Goal: Task Accomplishment & Management: Use online tool/utility

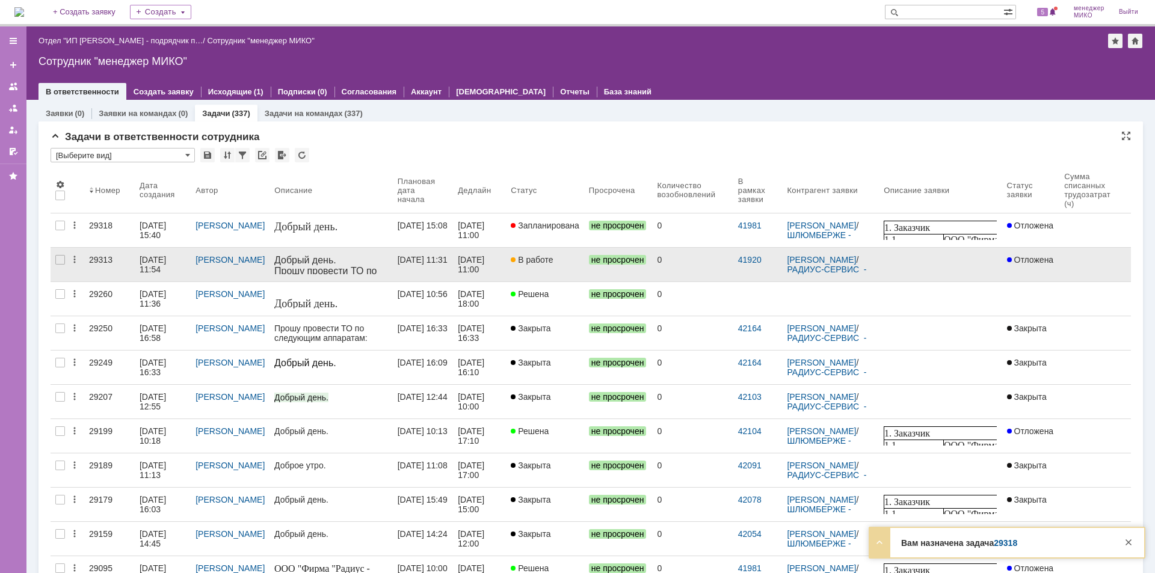
click at [94, 262] on div "29313" at bounding box center [109, 260] width 41 height 10
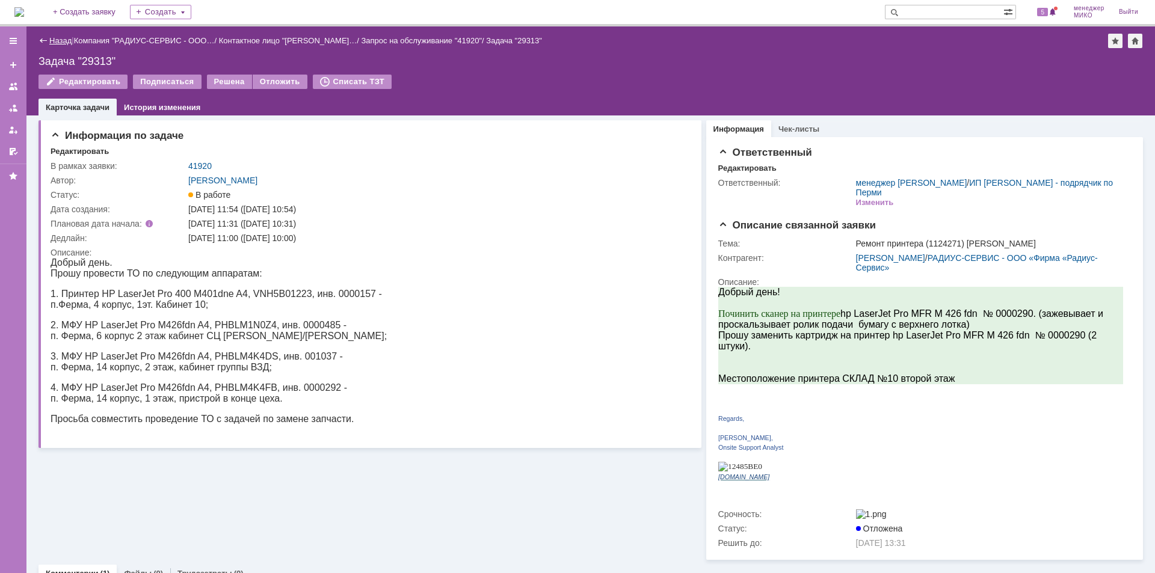
click at [60, 36] on link "Назад" at bounding box center [60, 40] width 22 height 9
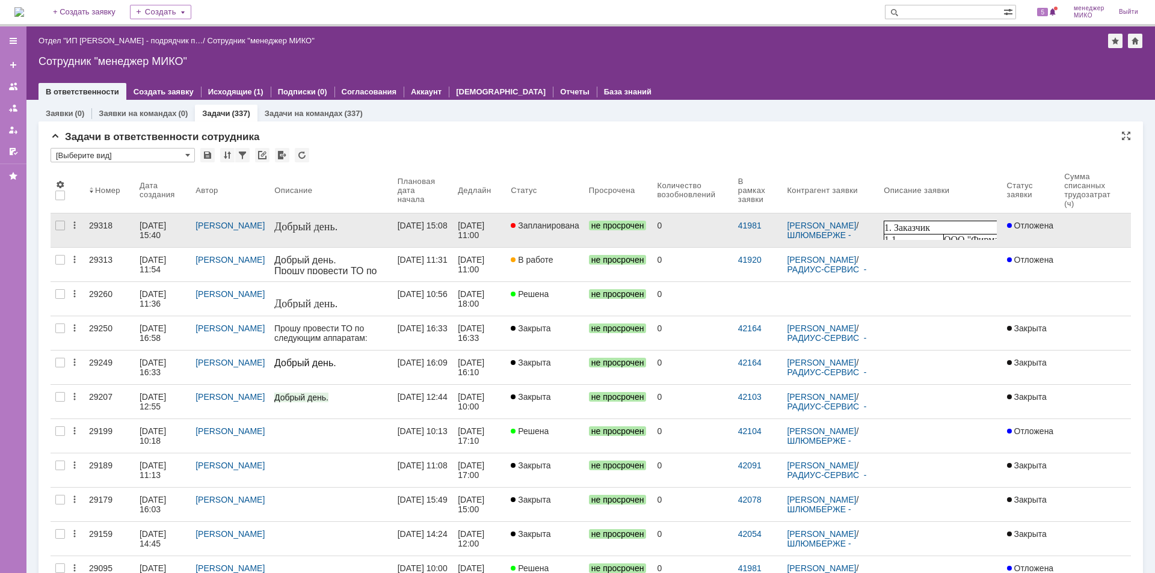
click at [108, 227] on div "29318" at bounding box center [109, 226] width 41 height 10
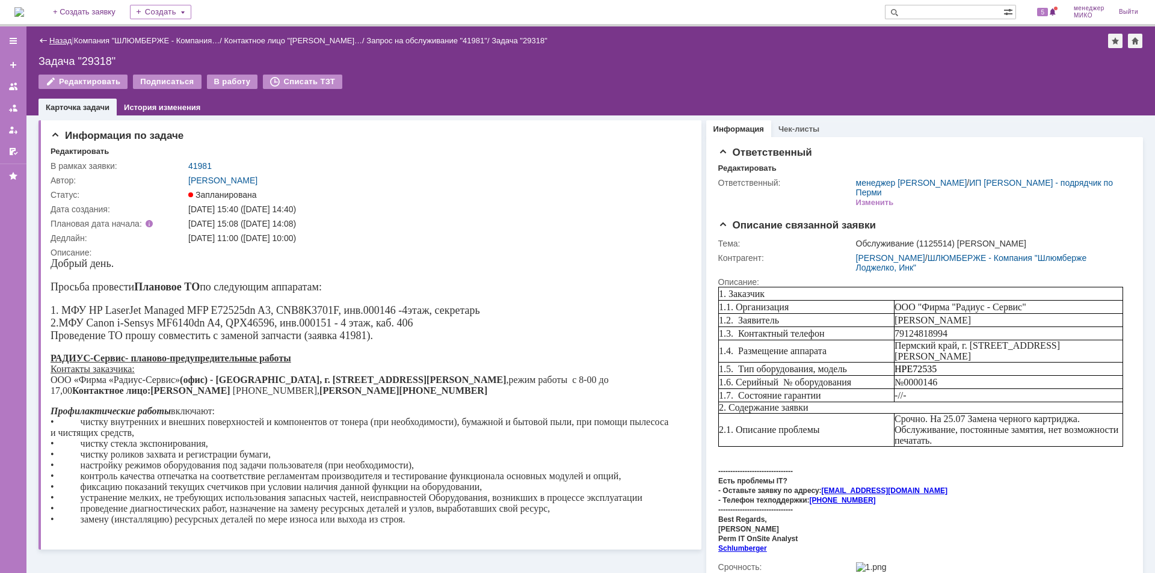
click at [55, 40] on link "Назад" at bounding box center [60, 40] width 22 height 9
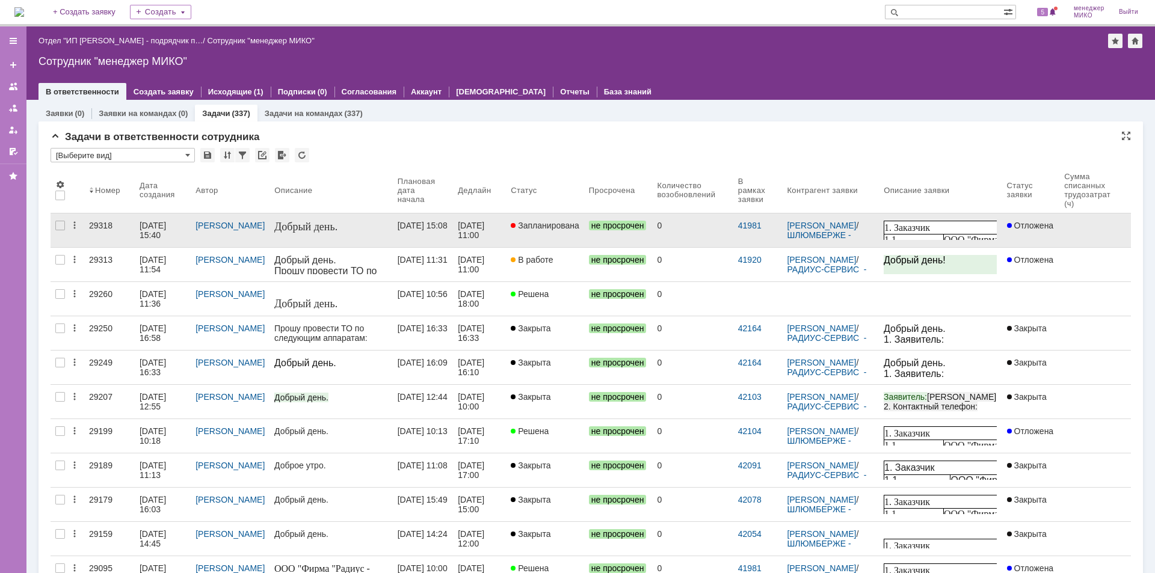
click at [102, 224] on div "29318" at bounding box center [109, 226] width 41 height 10
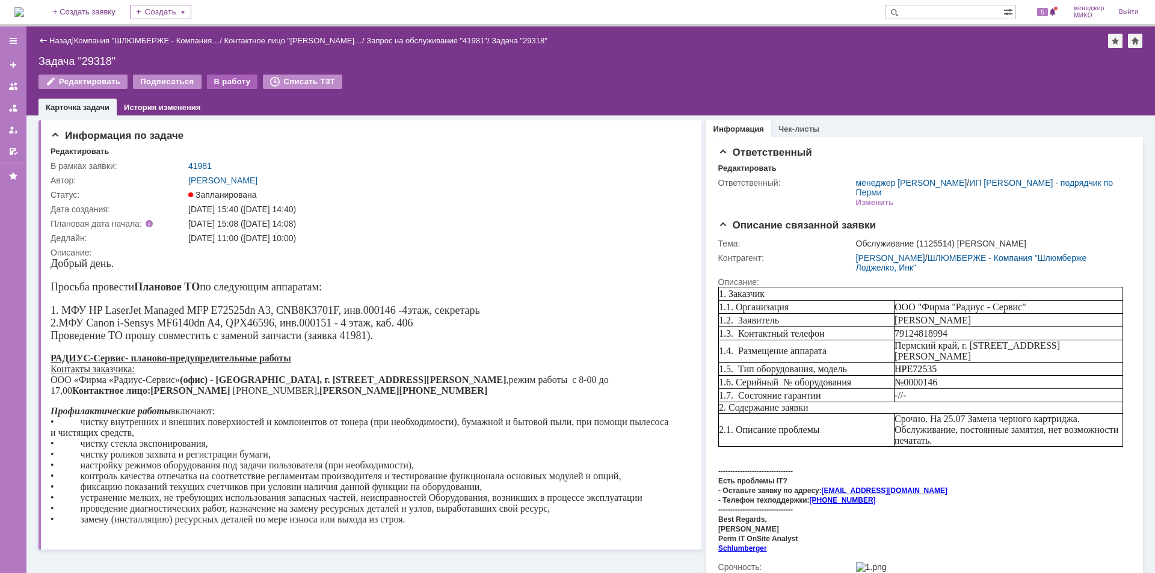
click at [224, 79] on div "В работу" at bounding box center [232, 82] width 51 height 14
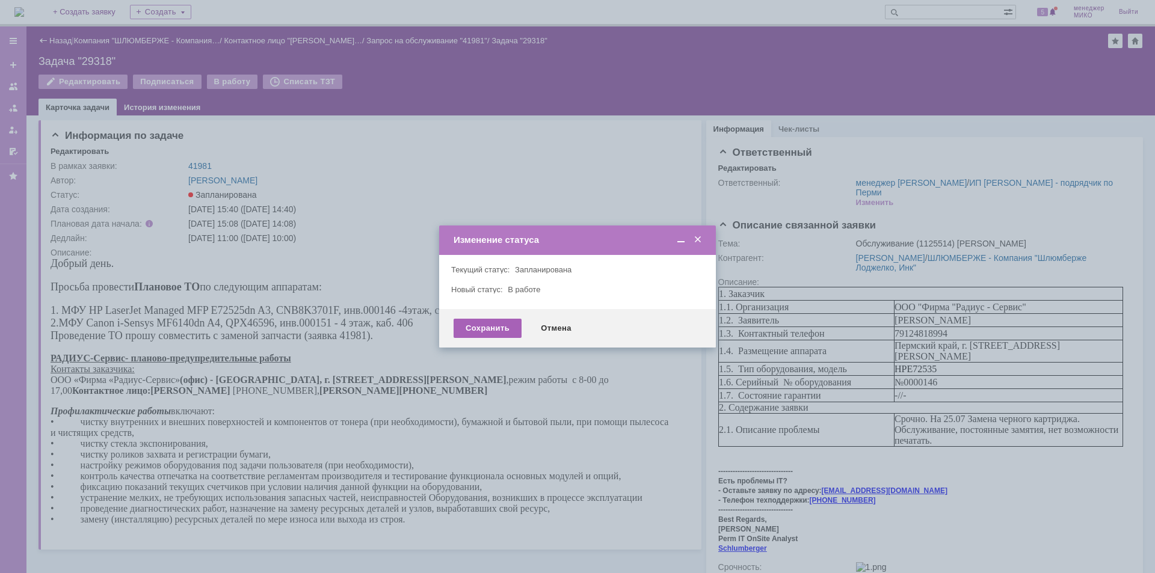
click at [467, 334] on div "Сохранить" at bounding box center [488, 328] width 68 height 19
